Goal: Task Accomplishment & Management: Complete application form

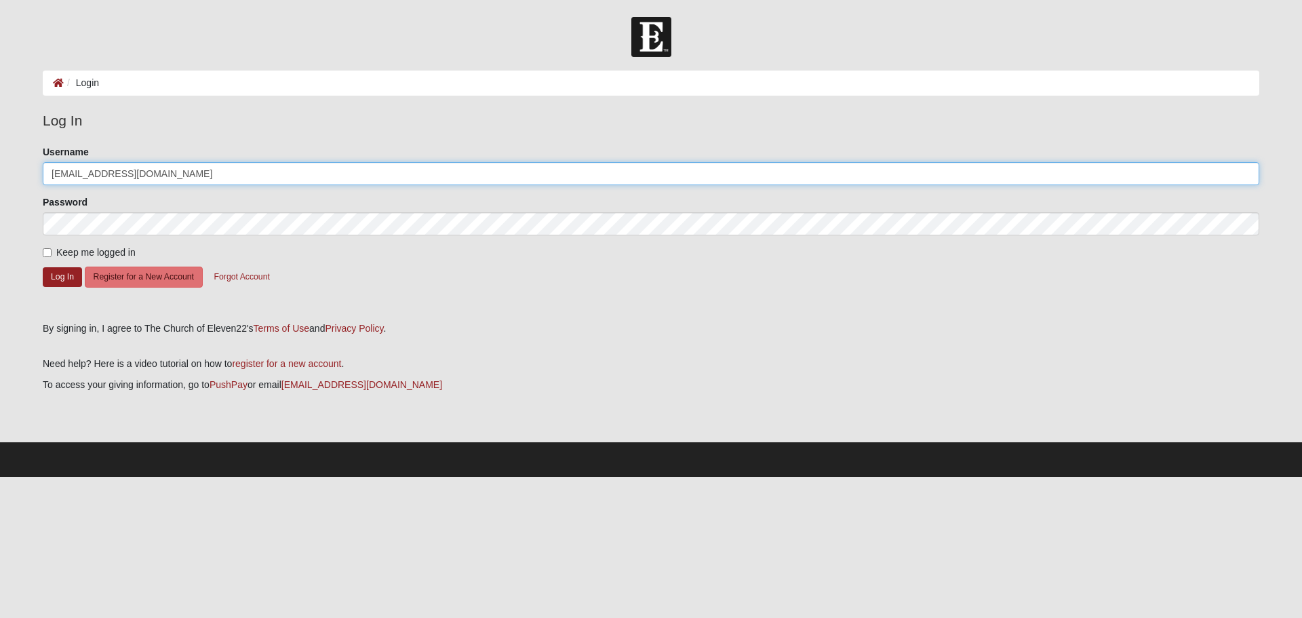
click at [170, 177] on input "[EMAIL_ADDRESS][DOMAIN_NAME]" at bounding box center [651, 173] width 1216 height 23
click at [168, 177] on input "hoveycreech13" at bounding box center [651, 173] width 1216 height 23
type input "[EMAIL_ADDRESS][DOMAIN_NAME]"
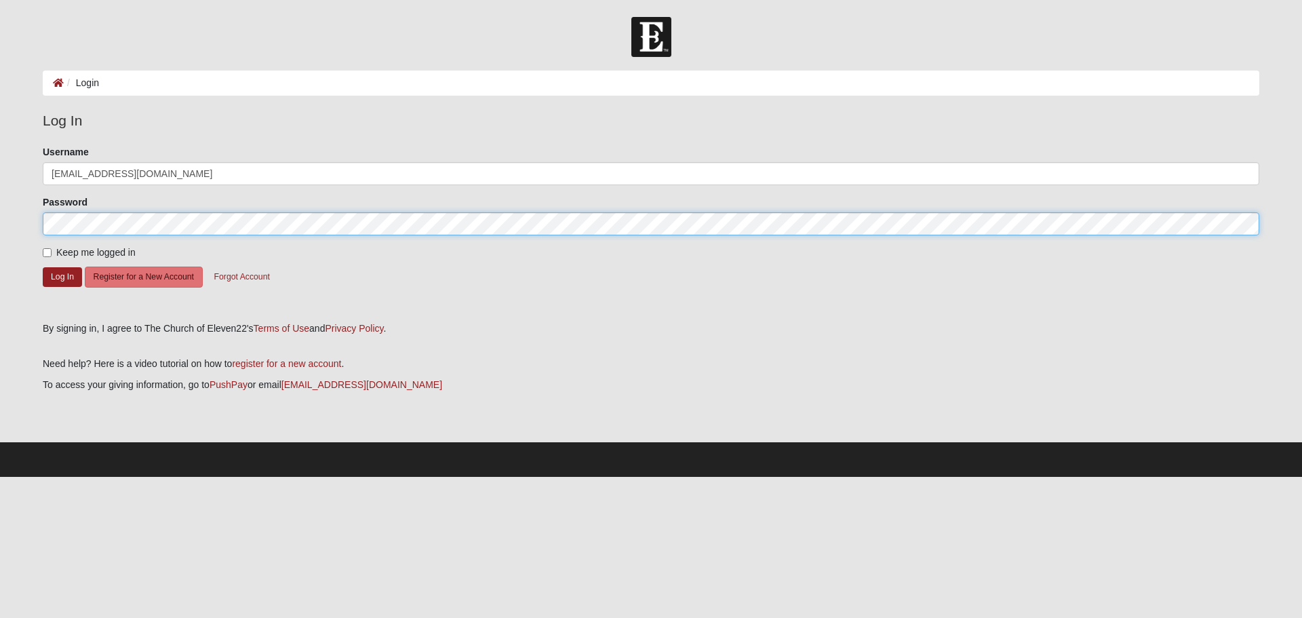
click at [43, 267] on button "Log In" at bounding box center [62, 277] width 39 height 20
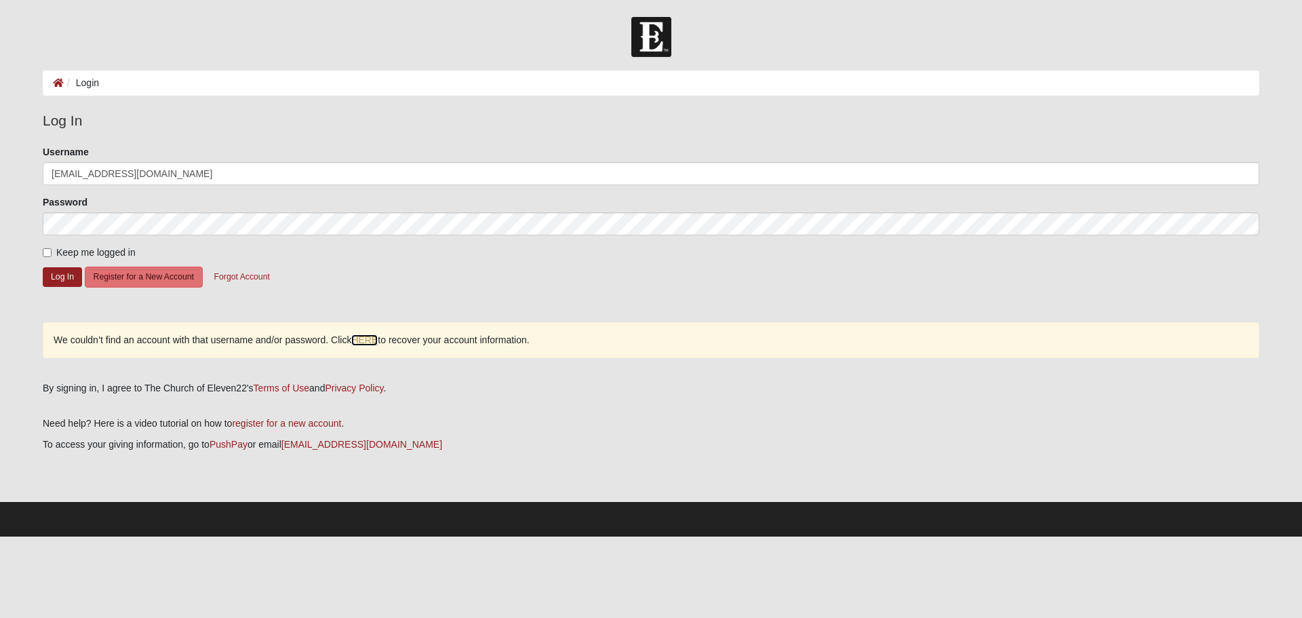
click at [374, 342] on link "HERE" at bounding box center [364, 340] width 26 height 12
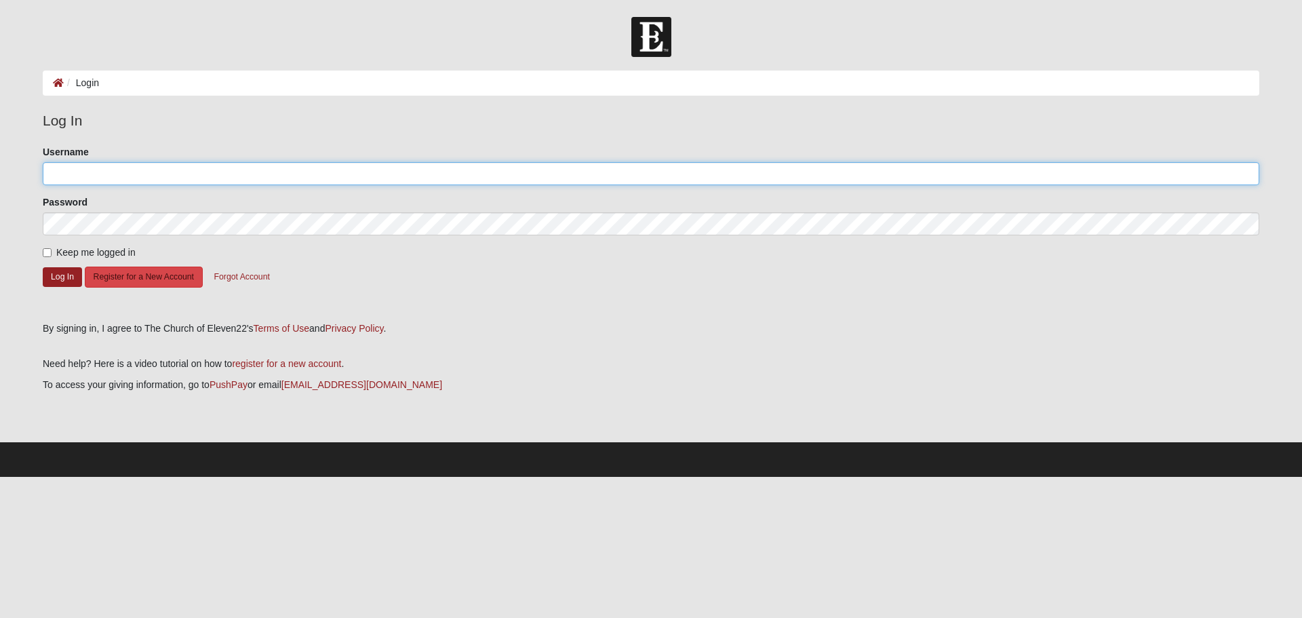
type input "[EMAIL_ADDRESS][DOMAIN_NAME]"
click at [160, 277] on button "Register for a New Account" at bounding box center [144, 276] width 118 height 21
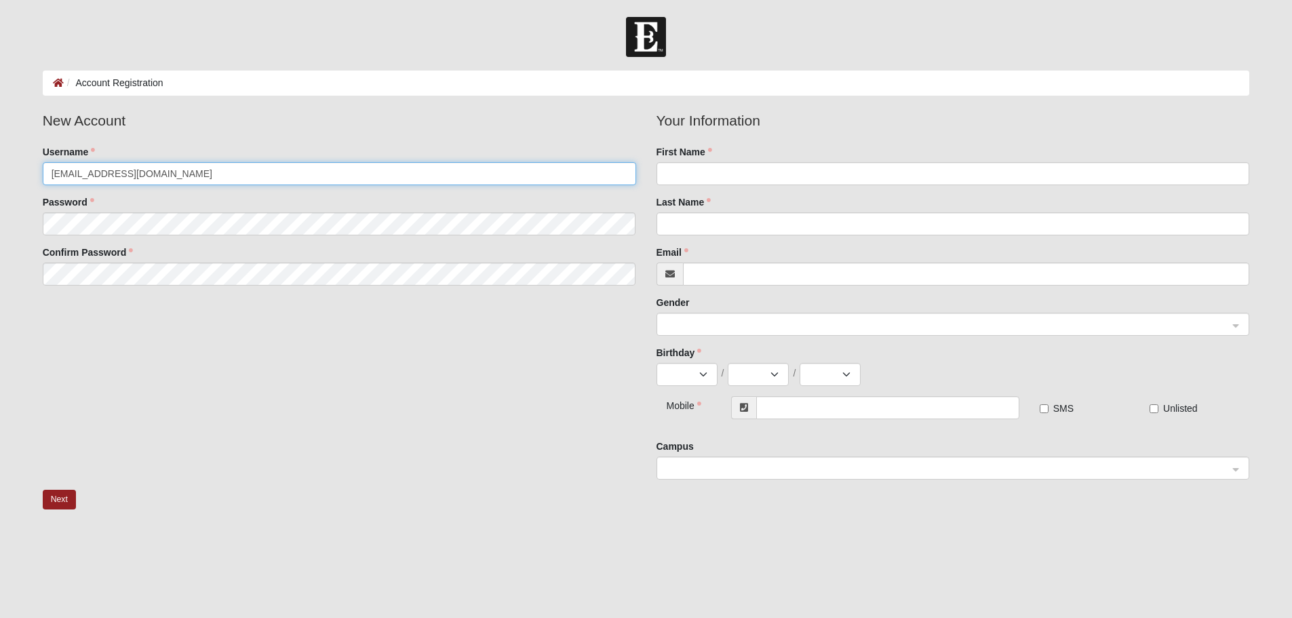
click at [170, 176] on input "lauriecreech@ymail.com" at bounding box center [339, 173] width 593 height 23
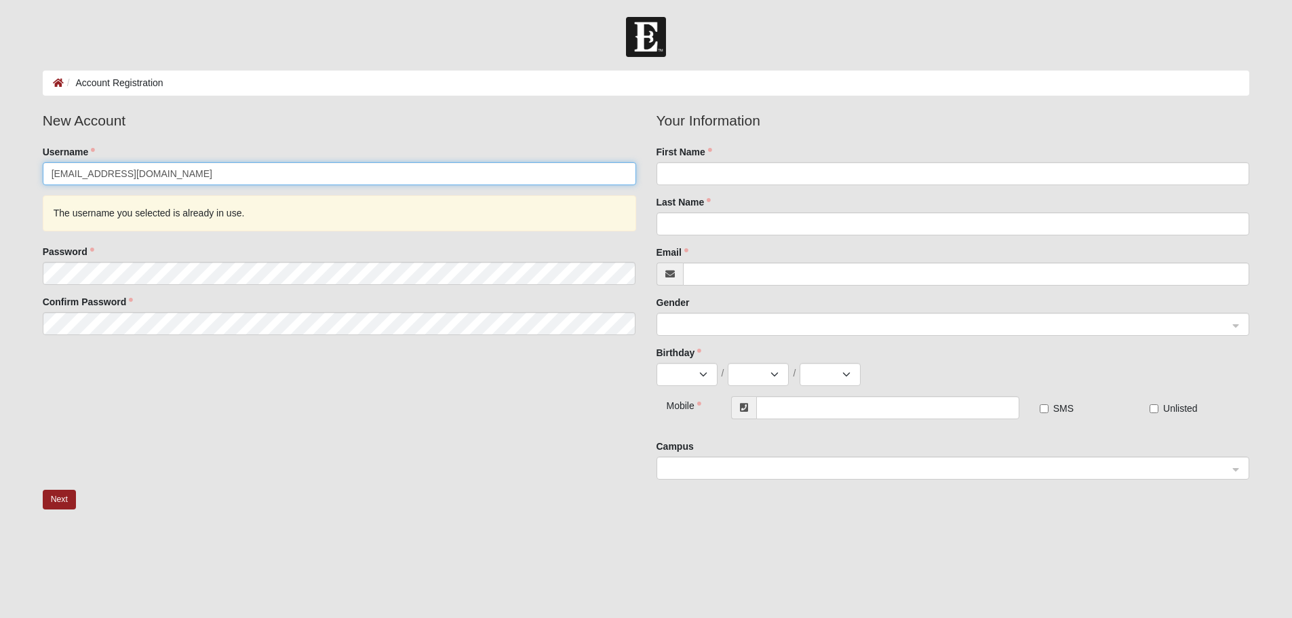
click at [170, 176] on input "lauriecreech@ymail.com" at bounding box center [339, 173] width 593 height 23
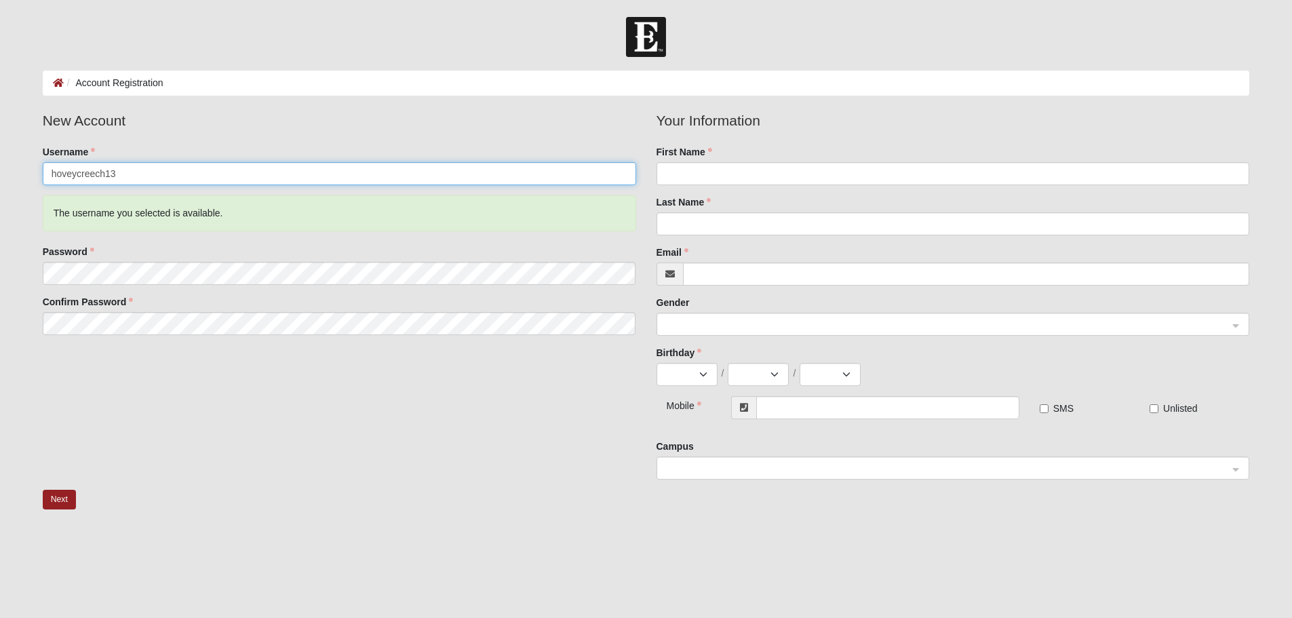
click at [170, 176] on input "hoveycreech13" at bounding box center [339, 173] width 593 height 23
type input "hoveycreech13@gmail.com"
click at [791, 174] on input "First Name" at bounding box center [952, 173] width 593 height 23
type input "Hovey"
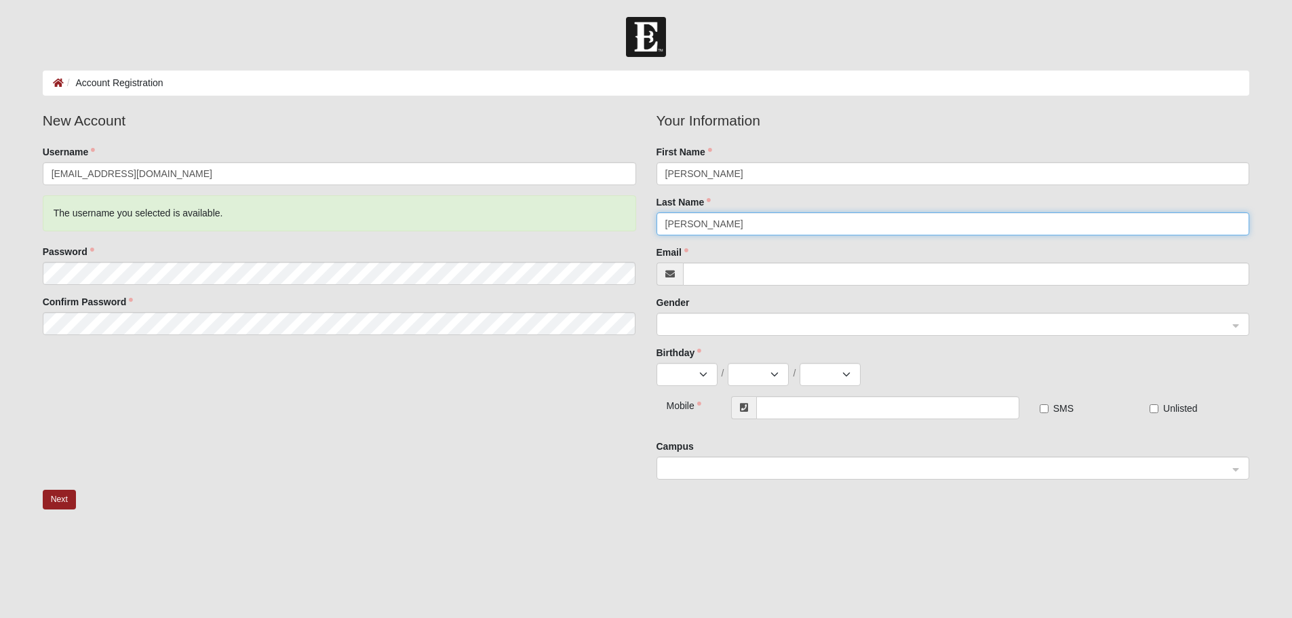
type input "Creech"
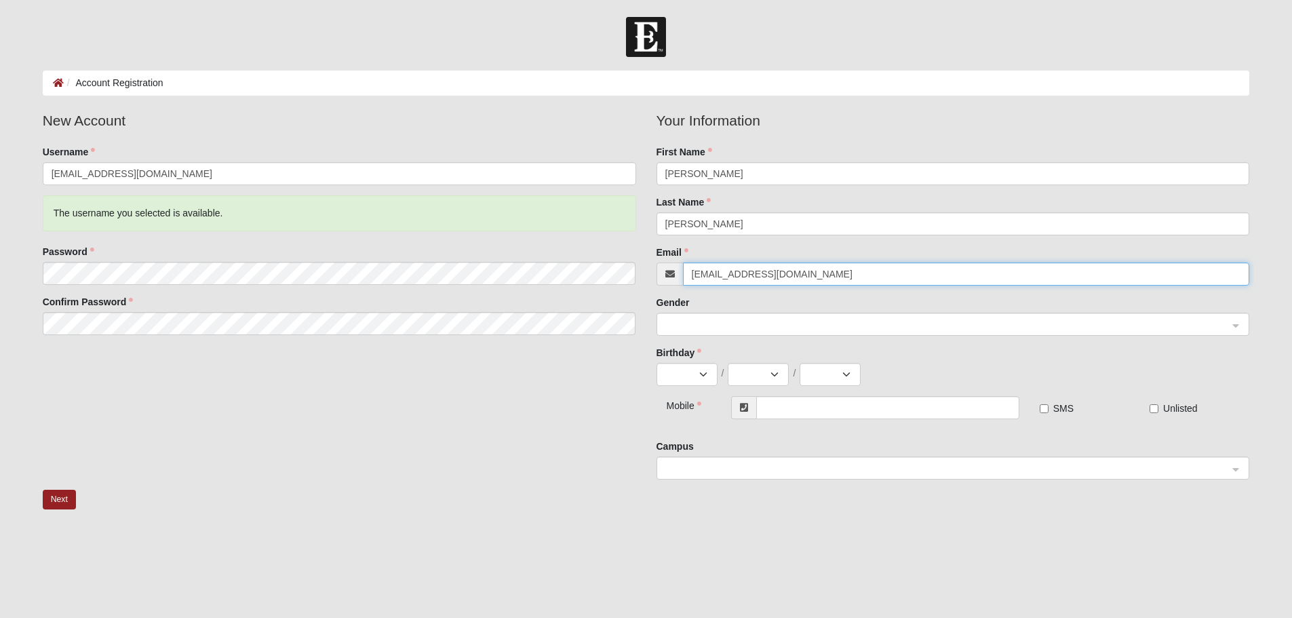
type input "hoveycreech13@gmail.com"
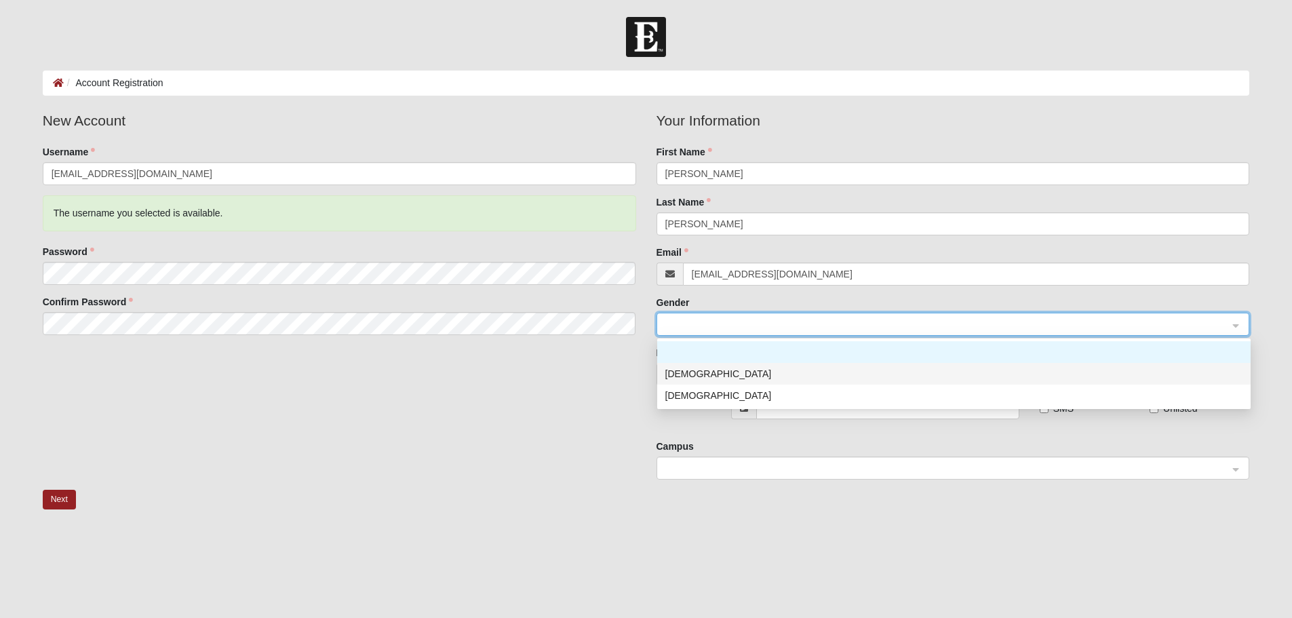
click at [715, 374] on div "Male" at bounding box center [953, 373] width 577 height 15
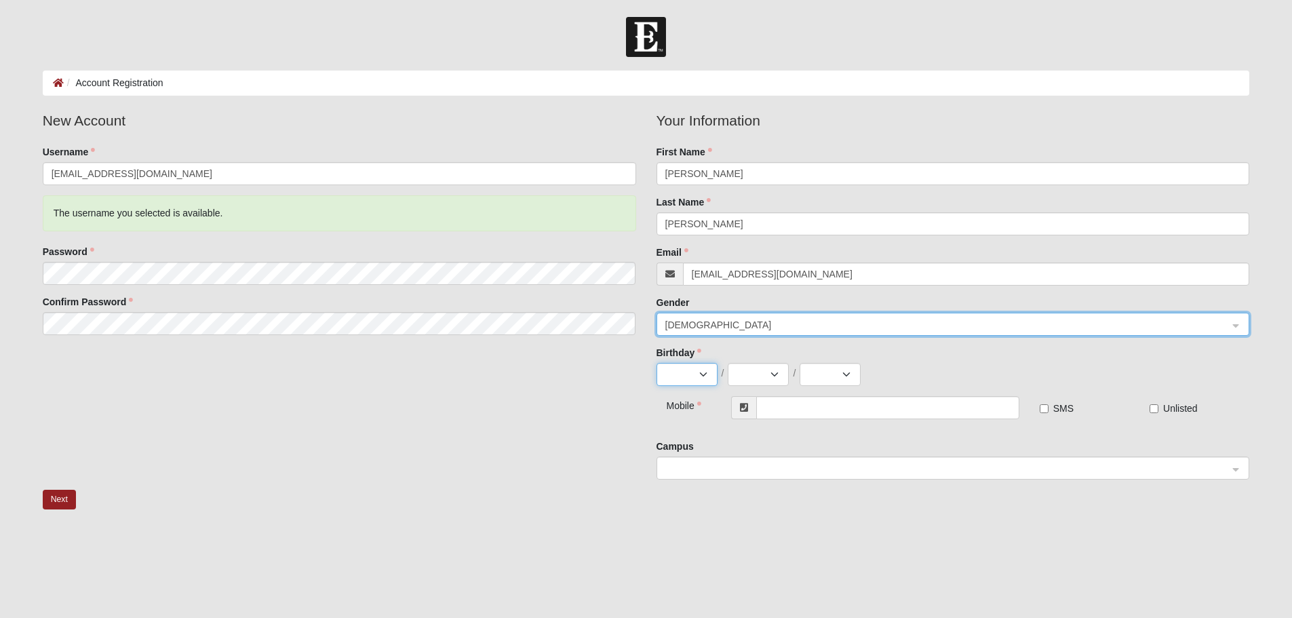
click at [704, 374] on select "Jan Feb Mar Apr May Jun Jul Aug Sep Oct Nov Dec" at bounding box center [686, 374] width 61 height 23
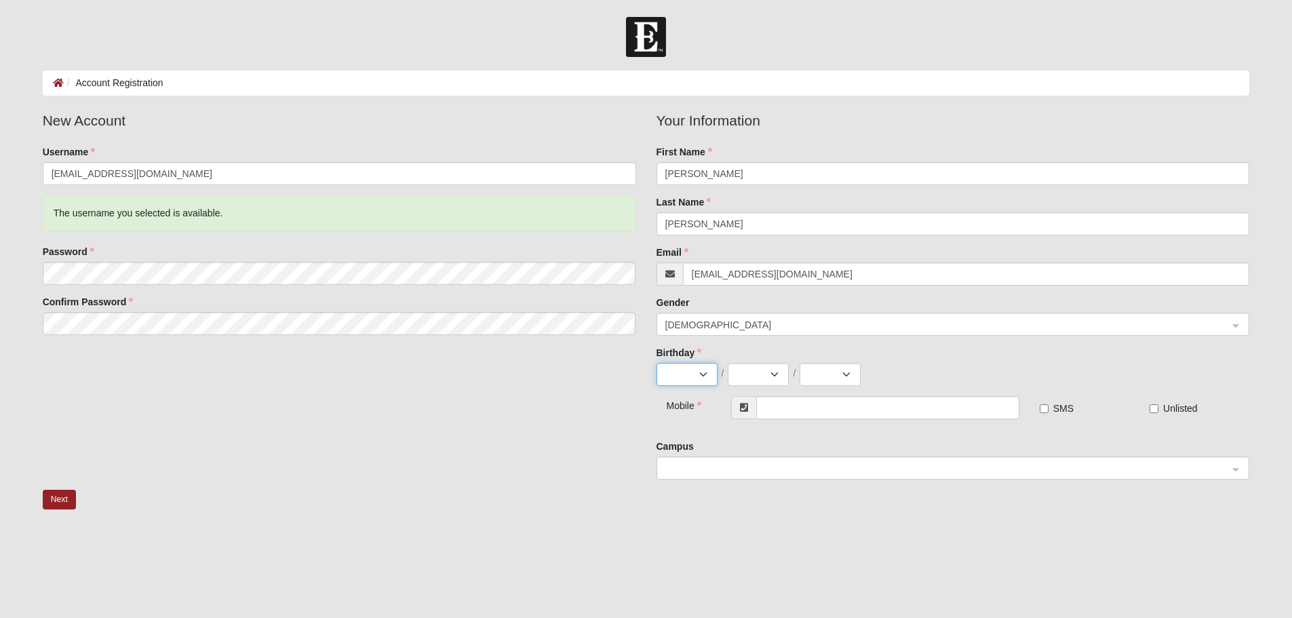
select select "6"
click at [656, 363] on select "Jan Feb Mar Apr May Jun Jul Aug Sep Oct Nov Dec" at bounding box center [686, 374] width 61 height 23
click at [759, 378] on select "1 2 3 4 5 6 7 8 9 10 11 12 13 14 15 16 17 18 19 20 21 22 23 24 25 26 27 28 29 30" at bounding box center [758, 374] width 61 height 23
select select "8"
click at [728, 363] on select "1 2 3 4 5 6 7 8 9 10 11 12 13 14 15 16 17 18 19 20 21 22 23 24 25 26 27 28 29 30" at bounding box center [758, 374] width 61 height 23
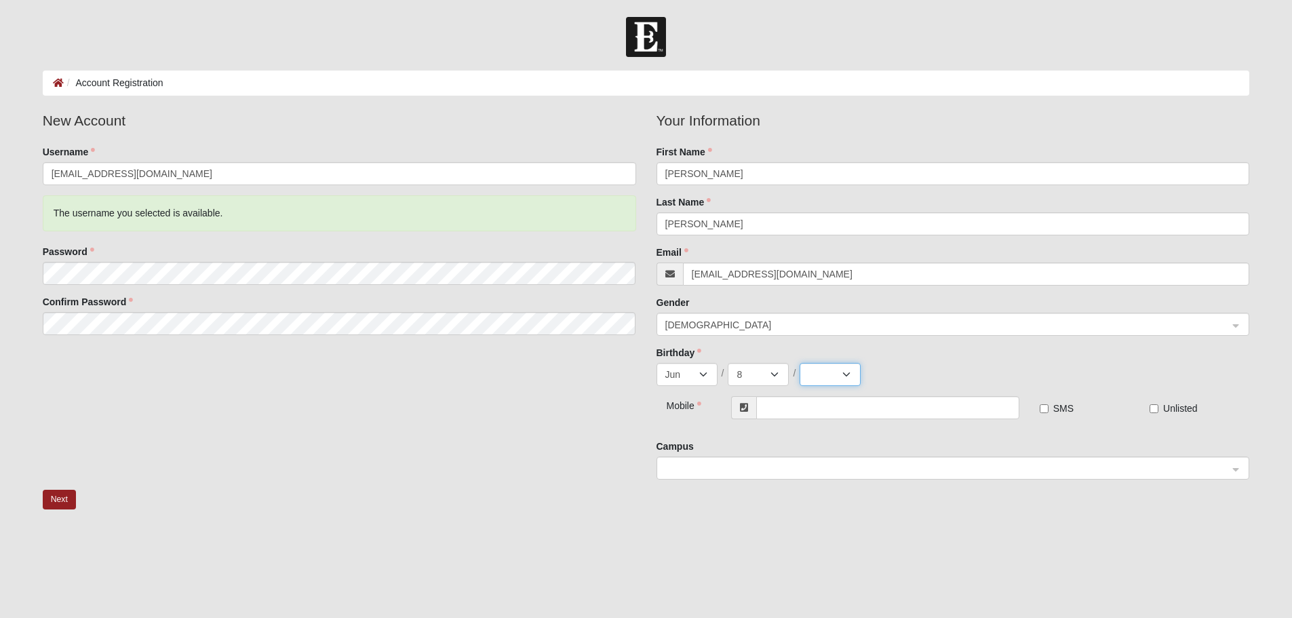
click at [843, 372] on select "2025 2024 2023 2022 2021 2020 2019 2018 2017 2016 2015 2014 2013 2012 2011 2010…" at bounding box center [829, 374] width 61 height 23
select select "2006"
click at [799, 363] on select "2025 2024 2023 2022 2021 2020 2019 2018 2017 2016 2015 2014 2013 2012 2011 2010…" at bounding box center [829, 374] width 61 height 23
click at [826, 402] on input "text" at bounding box center [887, 407] width 262 height 23
type input "(904) 944-1102"
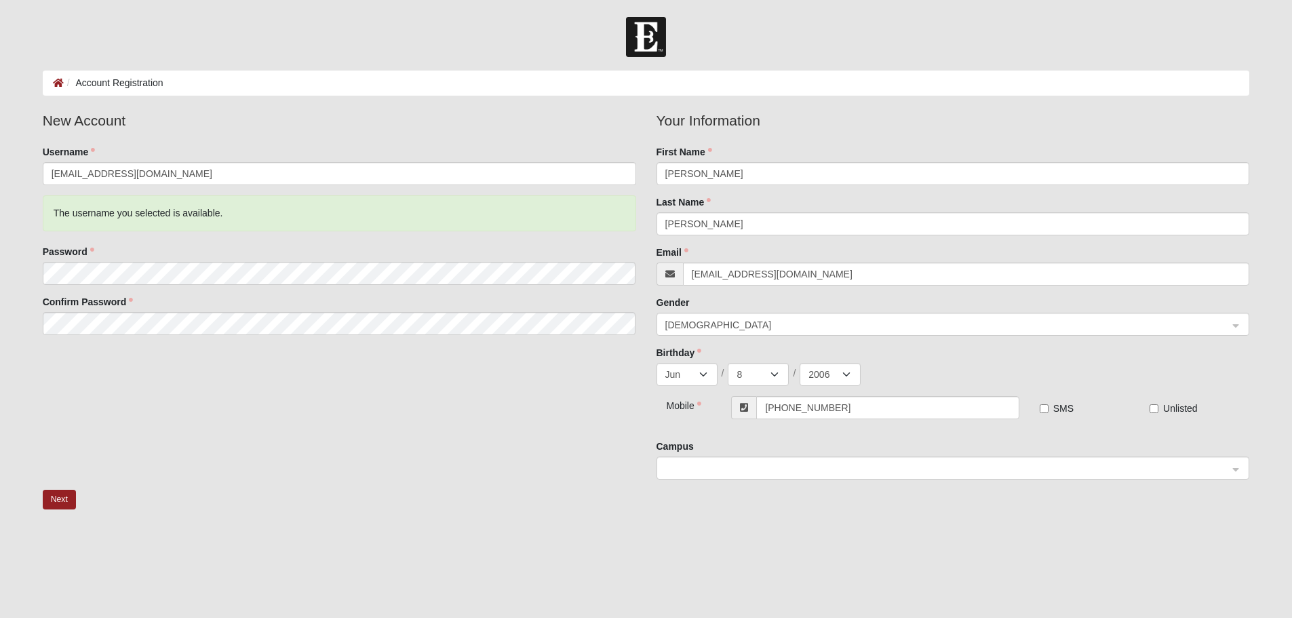
click at [1050, 411] on label "SMS" at bounding box center [1056, 408] width 34 height 14
click at [1048, 411] on input "SMS" at bounding box center [1043, 408] width 9 height 9
checkbox input "true"
click at [807, 471] on span at bounding box center [946, 468] width 563 height 15
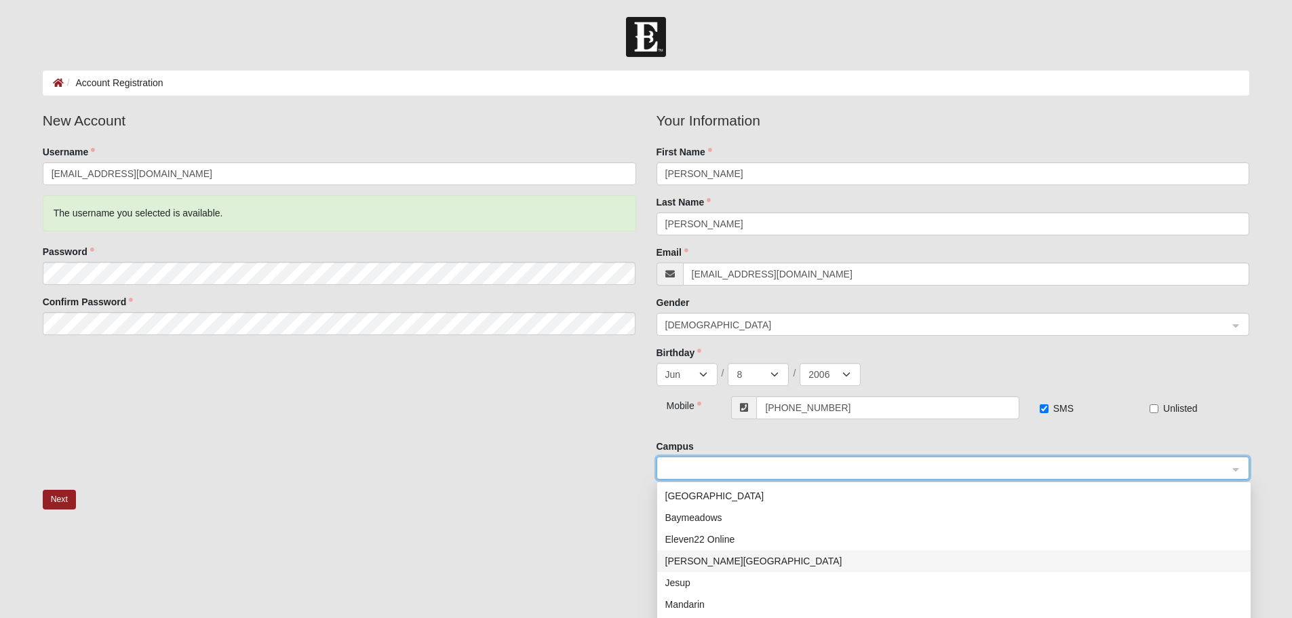
click at [701, 559] on div "Fleming Island" at bounding box center [953, 560] width 577 height 15
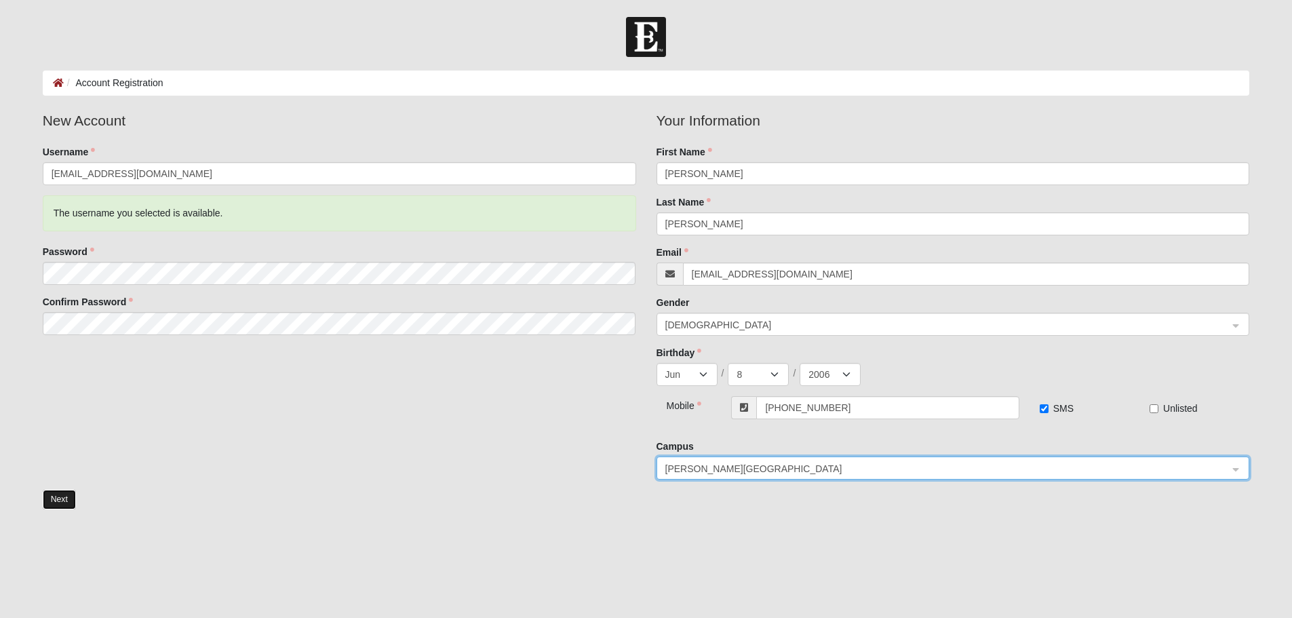
click at [55, 496] on button "Next" at bounding box center [59, 500] width 33 height 20
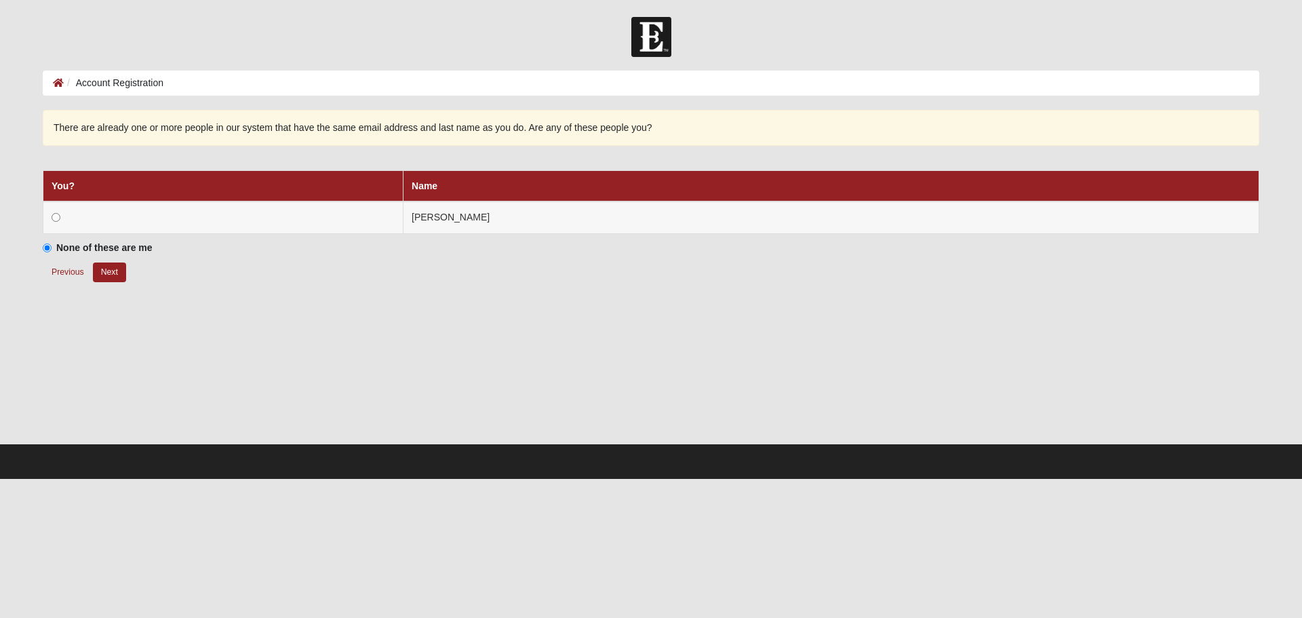
click at [617, 317] on div at bounding box center [651, 375] width 1216 height 136
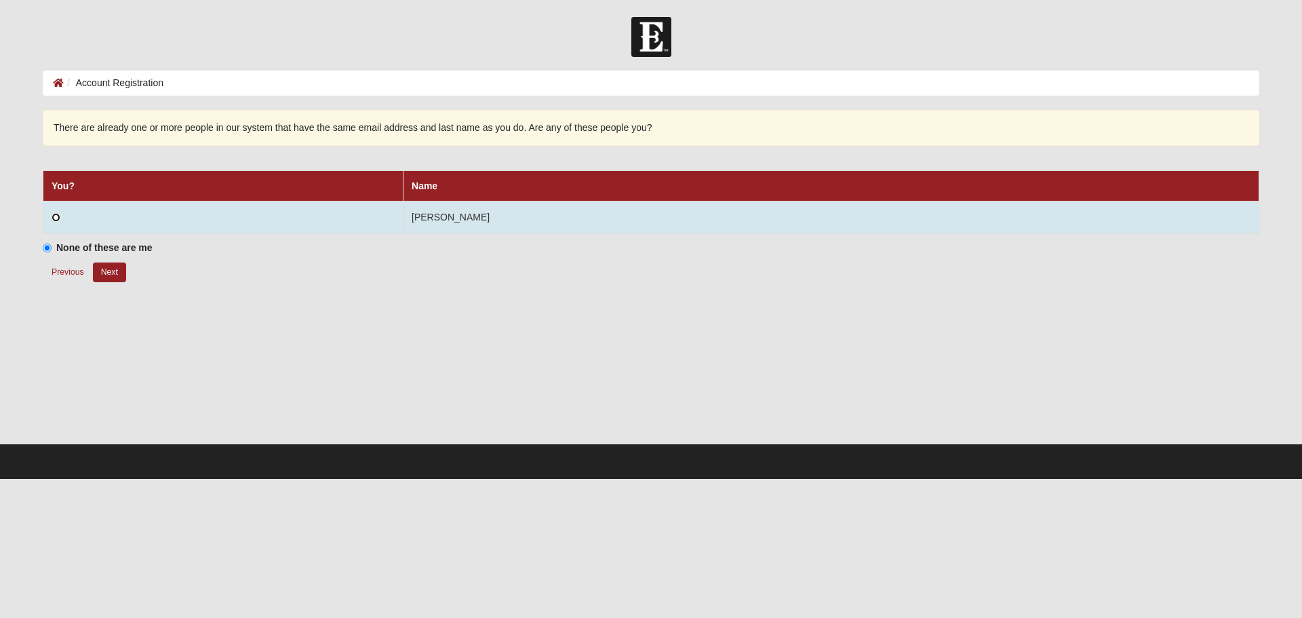
click at [55, 219] on input "radio" at bounding box center [56, 217] width 9 height 9
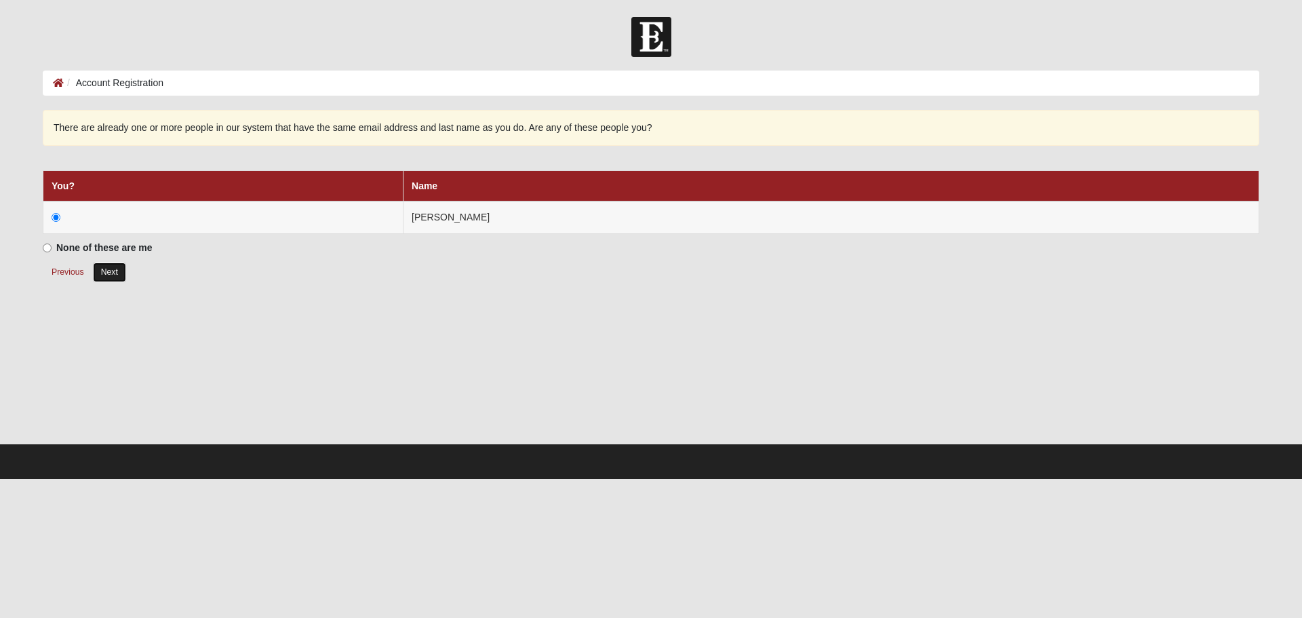
click at [107, 273] on button "Next" at bounding box center [109, 272] width 33 height 20
radio input "true"
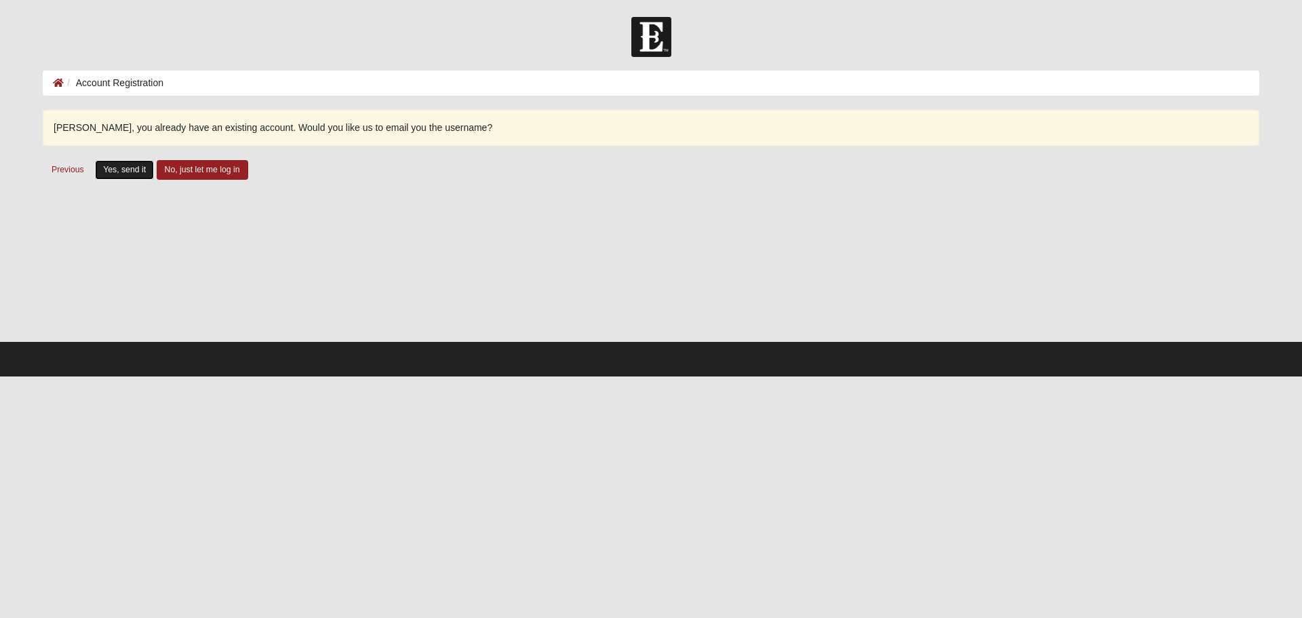
click at [117, 169] on button "Yes, send it" at bounding box center [124, 170] width 59 height 20
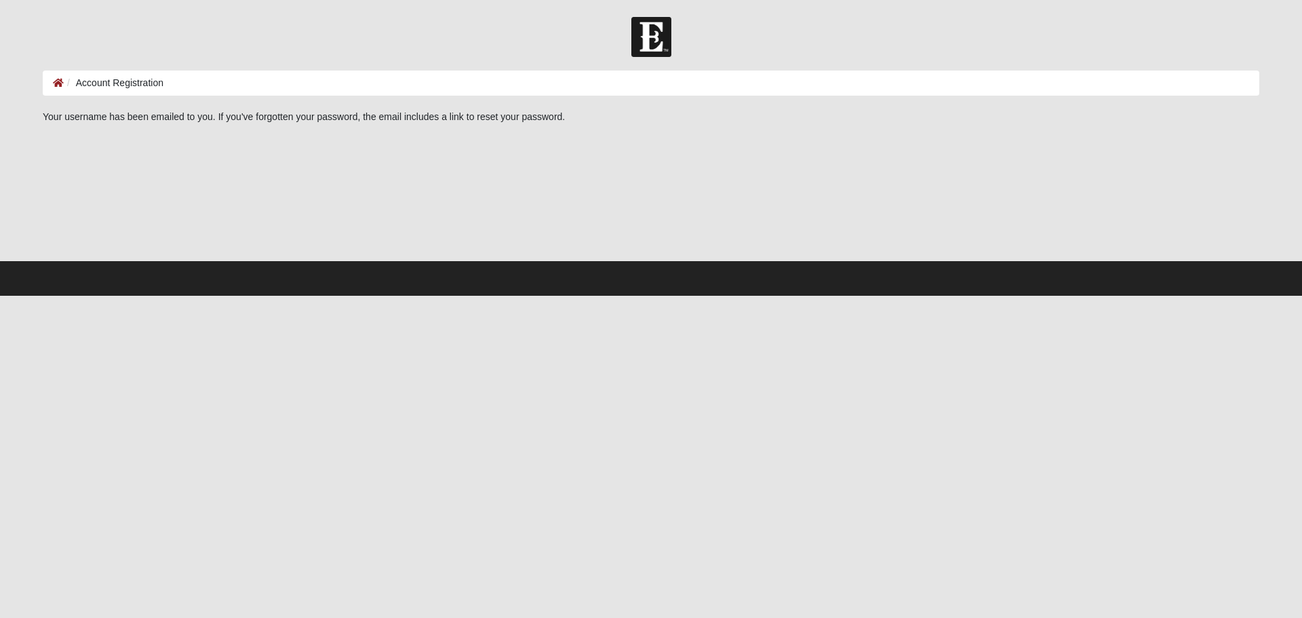
click at [117, 169] on div at bounding box center [651, 192] width 1216 height 136
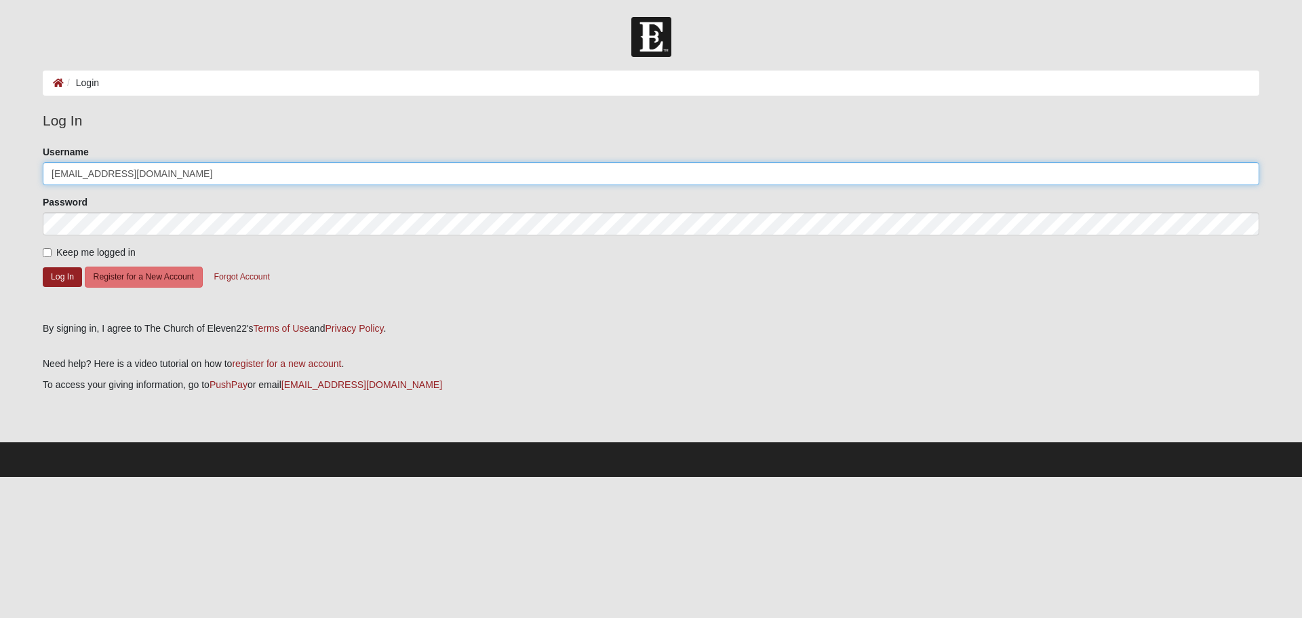
click at [140, 171] on input "lauriecreech@ymail.com" at bounding box center [651, 173] width 1216 height 23
click at [185, 165] on input "lauriecreech@ymail.com" at bounding box center [651, 173] width 1216 height 23
click at [184, 173] on input "lauriecreech@ymail.com" at bounding box center [651, 173] width 1216 height 23
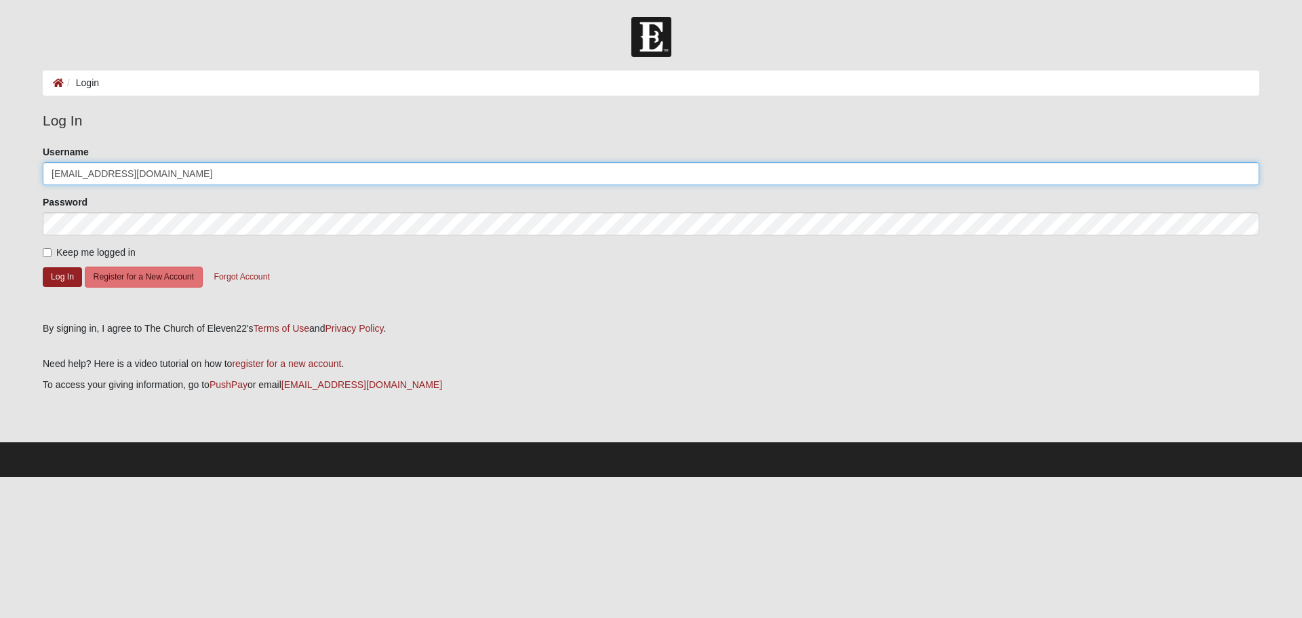
type input "hoveycreech13@gmail.com"
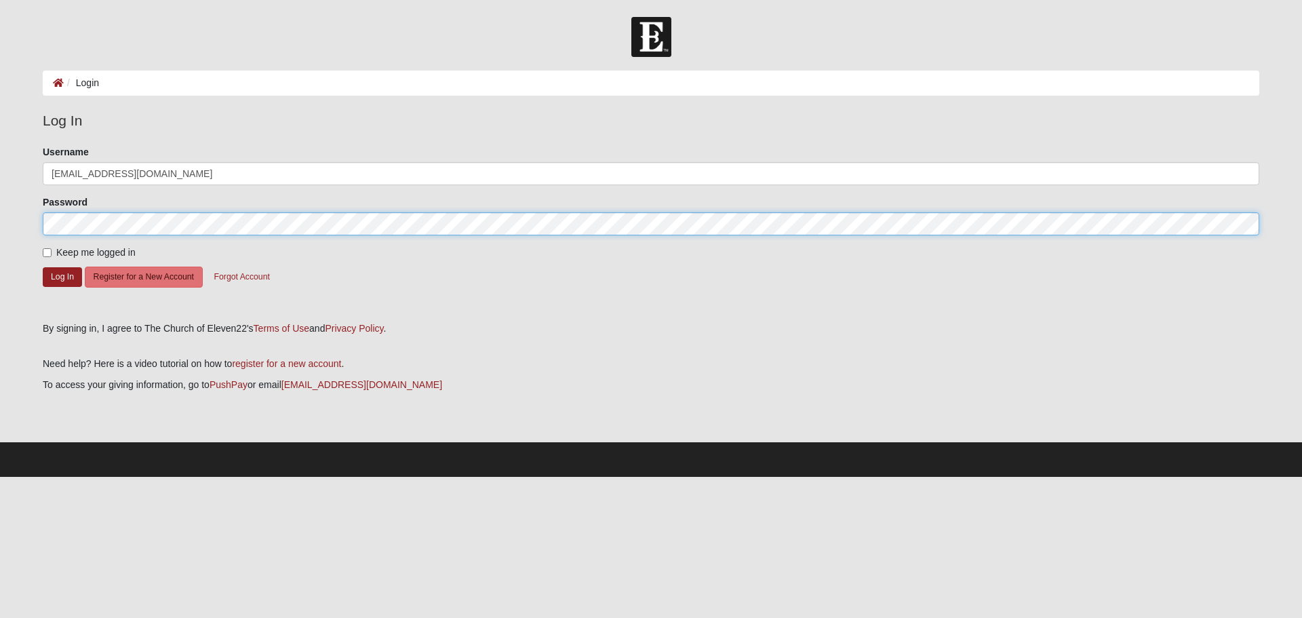
click at [43, 267] on button "Log In" at bounding box center [62, 277] width 39 height 20
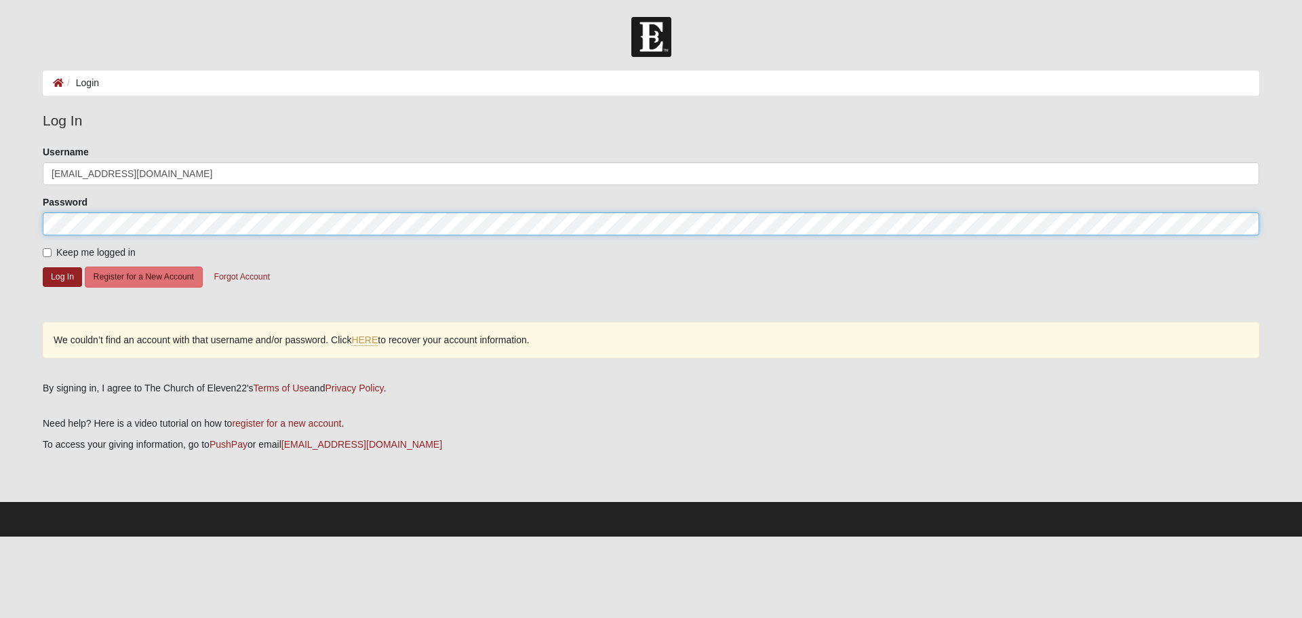
click at [0, 197] on html "Log In Login Login Error Log In Please correct the following: Username hoveycre…" at bounding box center [651, 268] width 1302 height 536
click at [43, 267] on button "Log In" at bounding box center [62, 277] width 39 height 20
